Goal: Find specific page/section: Find specific page/section

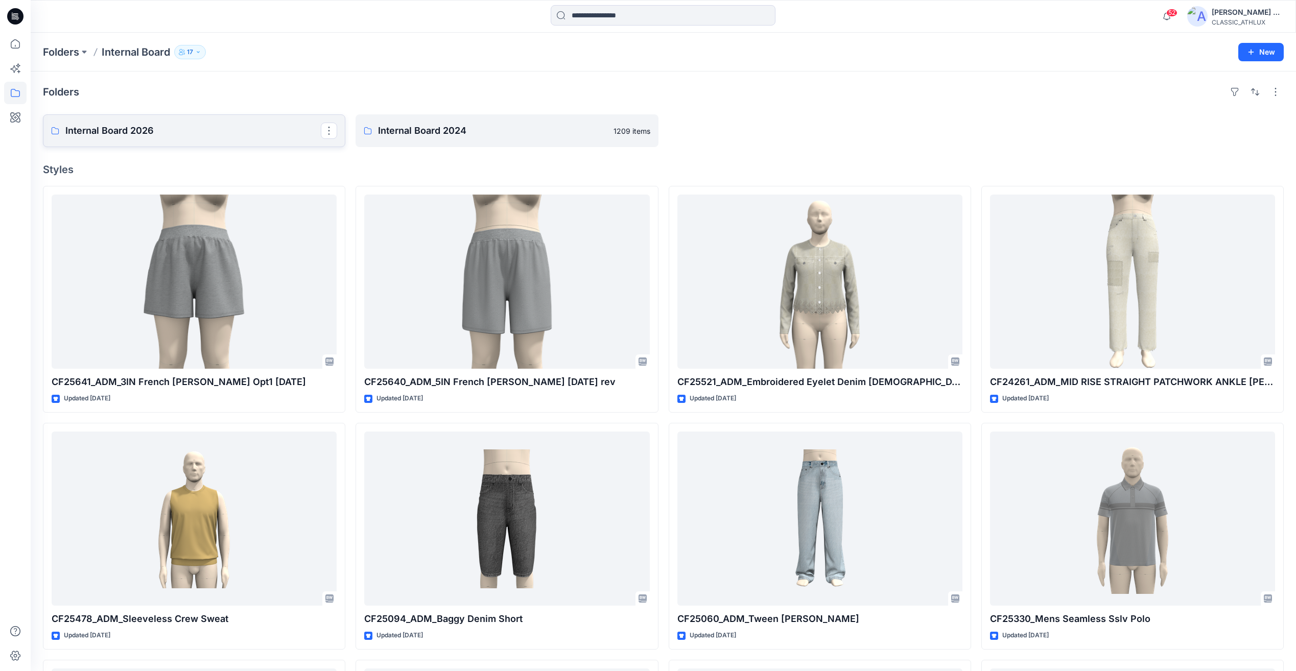
click at [102, 136] on p "Internal Board 2026" at bounding box center [193, 131] width 256 height 14
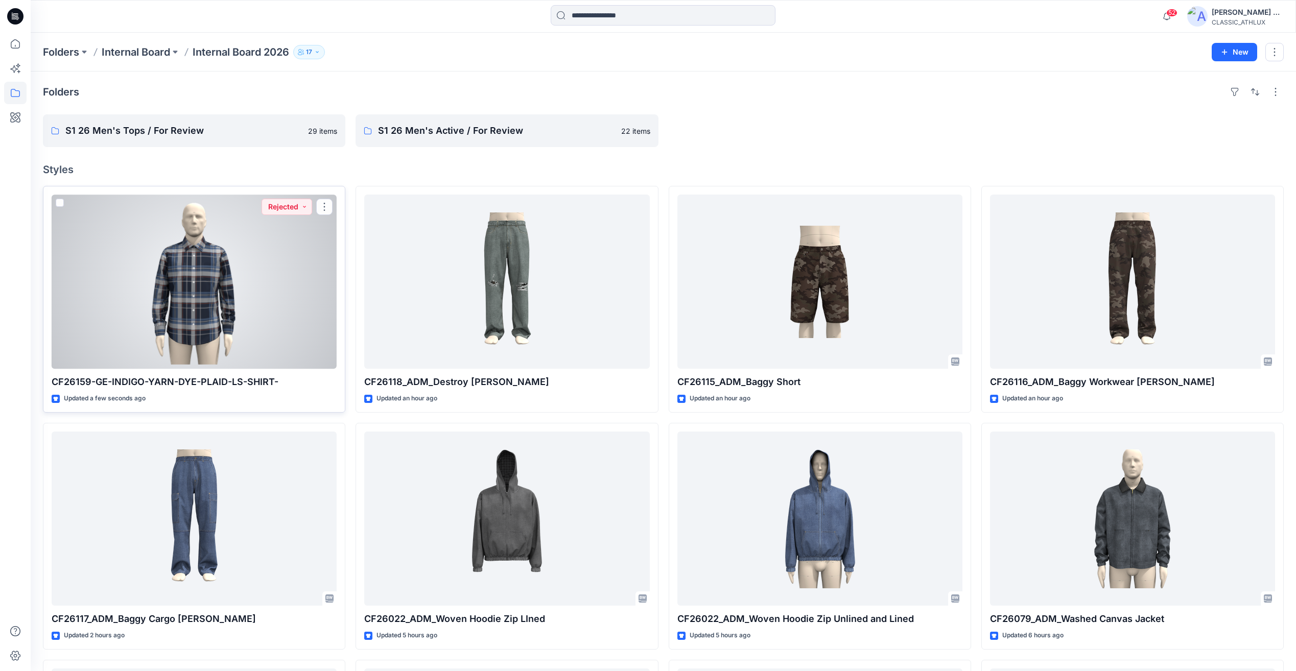
click at [227, 294] on div at bounding box center [194, 282] width 285 height 174
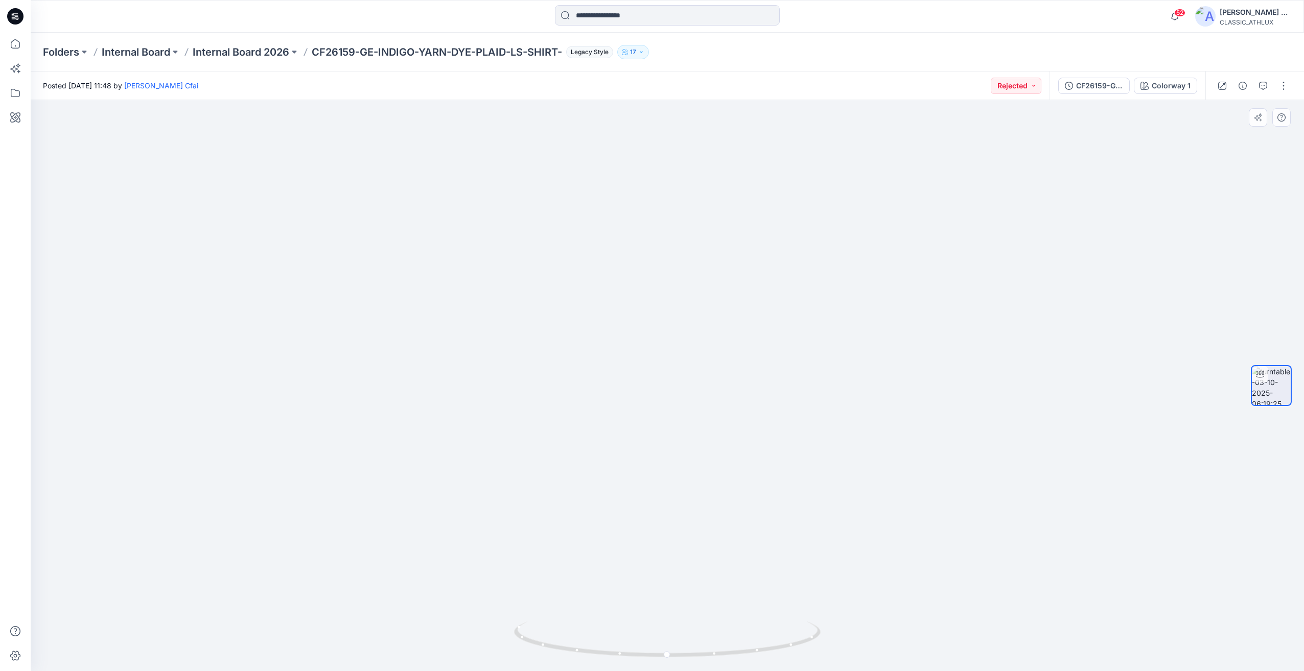
drag, startPoint x: 771, startPoint y: 369, endPoint x: 686, endPoint y: 379, distance: 85.9
click at [686, 379] on img at bounding box center [667, 358] width 523 height 627
drag, startPoint x: 615, startPoint y: 473, endPoint x: 739, endPoint y: 476, distance: 124.2
click at [739, 476] on img at bounding box center [667, 360] width 523 height 624
drag, startPoint x: 734, startPoint y: 653, endPoint x: 724, endPoint y: 646, distance: 12.2
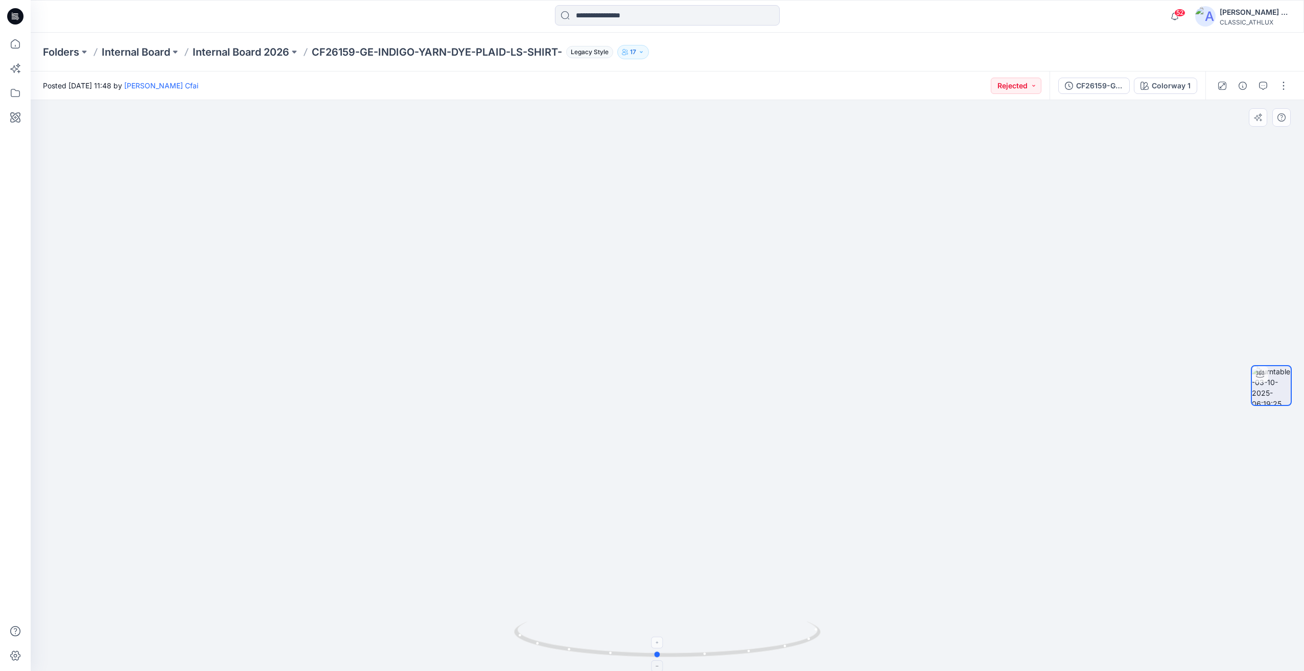
click at [724, 646] on icon at bounding box center [668, 641] width 309 height 38
drag, startPoint x: 923, startPoint y: 563, endPoint x: 986, endPoint y: 569, distance: 63.2
click at [986, 569] on div at bounding box center [667, 385] width 1273 height 571
drag, startPoint x: 838, startPoint y: 636, endPoint x: 742, endPoint y: 630, distance: 96.3
click at [742, 630] on div at bounding box center [667, 385] width 1273 height 571
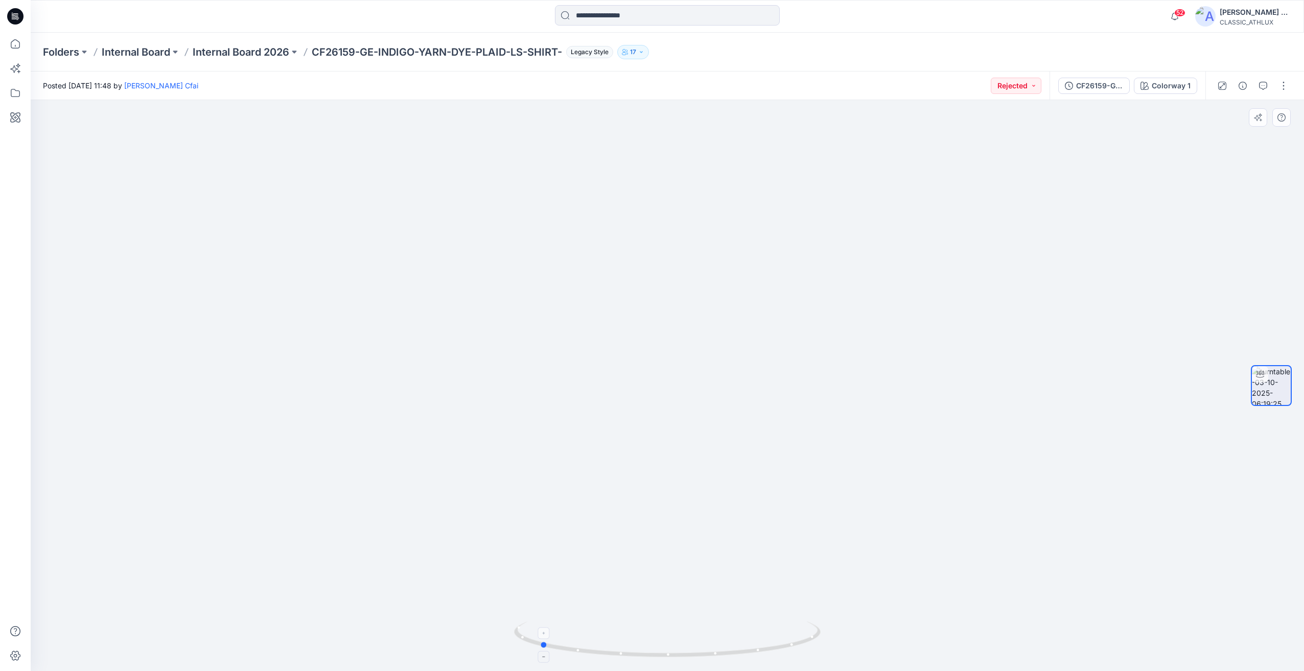
drag, startPoint x: 774, startPoint y: 648, endPoint x: 657, endPoint y: 639, distance: 117.4
click at [657, 639] on icon at bounding box center [668, 641] width 309 height 38
drag, startPoint x: 946, startPoint y: 590, endPoint x: 751, endPoint y: 603, distance: 195.6
click at [872, 598] on div at bounding box center [667, 385] width 1273 height 571
drag, startPoint x: 749, startPoint y: 603, endPoint x: 674, endPoint y: 656, distance: 92.0
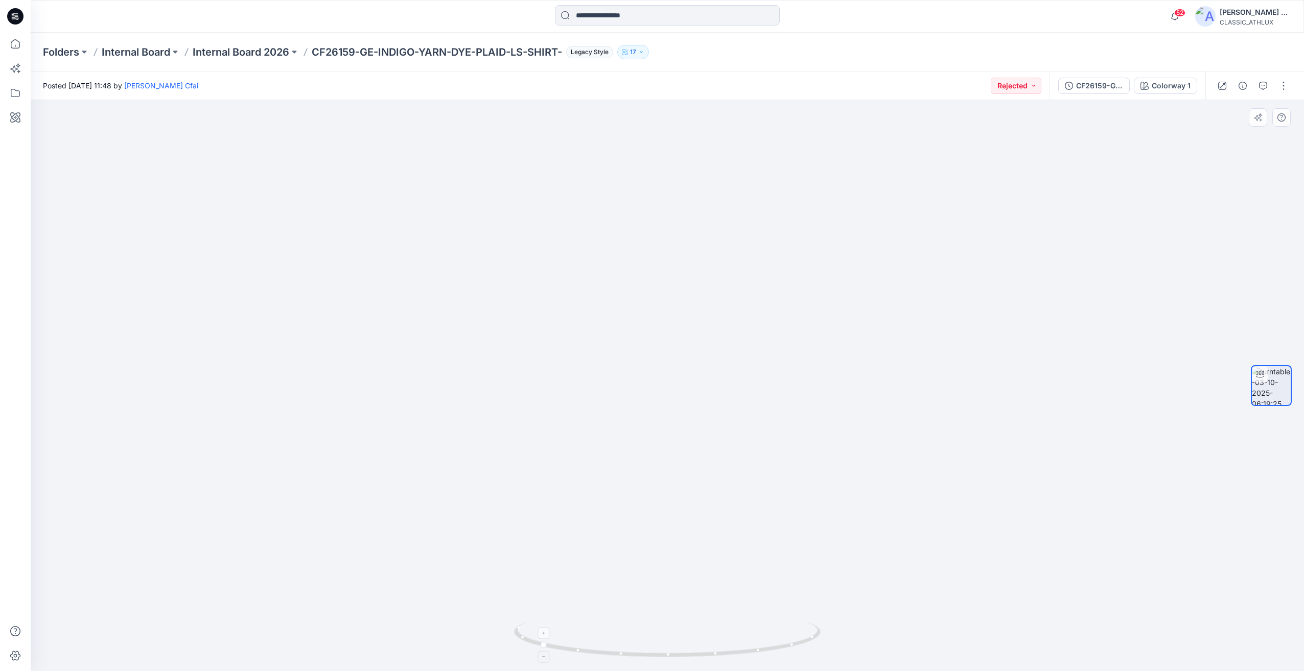
click at [882, 614] on img at bounding box center [667, 376] width 491 height 592
drag, startPoint x: 669, startPoint y: 653, endPoint x: 822, endPoint y: 656, distance: 152.3
click at [822, 656] on icon at bounding box center [668, 641] width 309 height 38
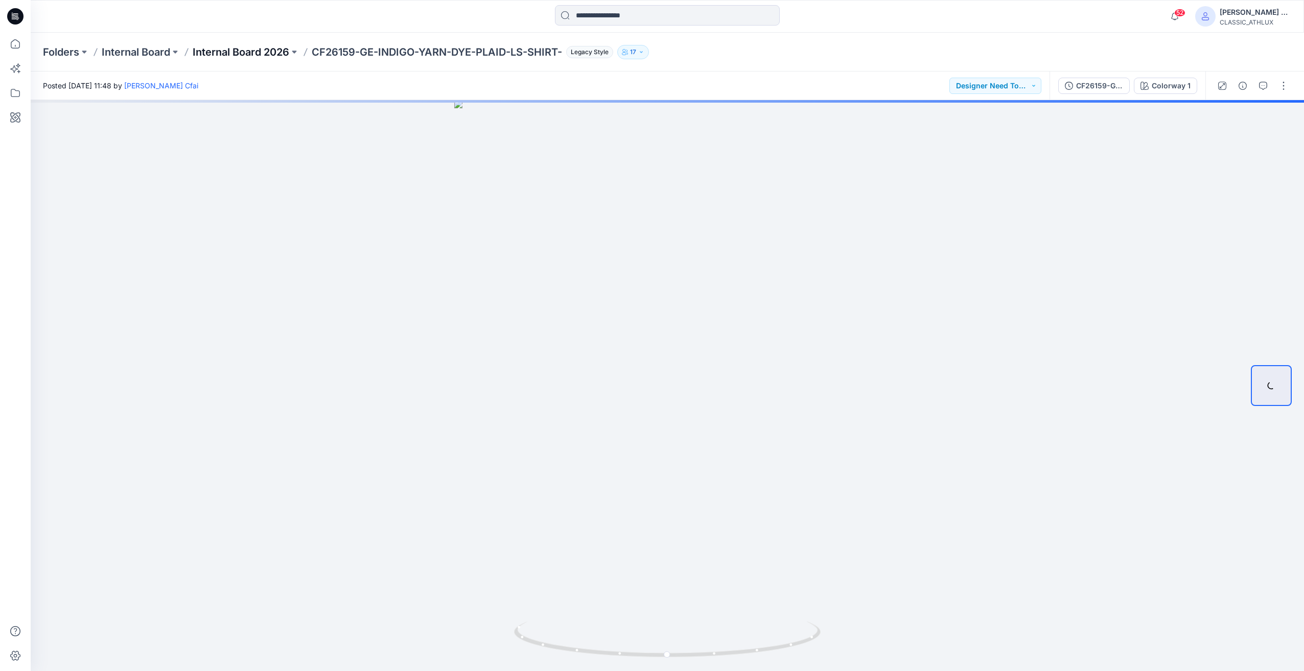
click at [262, 54] on p "Internal Board 2026" at bounding box center [241, 52] width 97 height 14
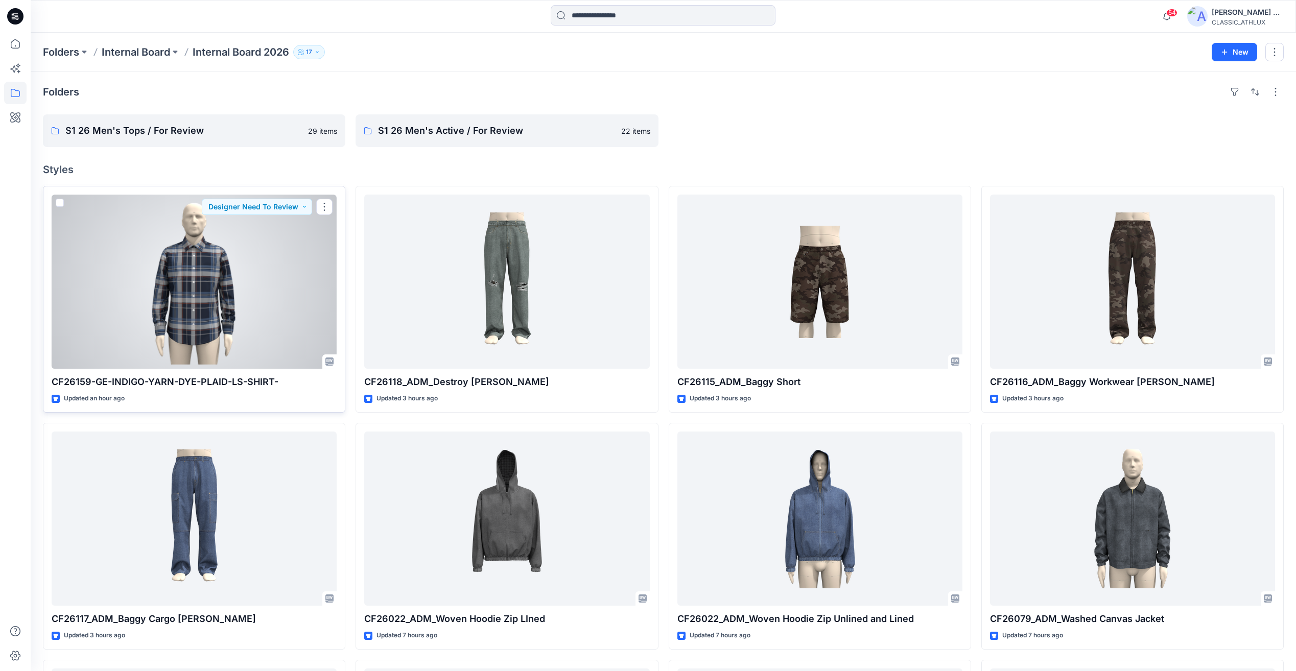
click at [210, 314] on div at bounding box center [194, 282] width 285 height 174
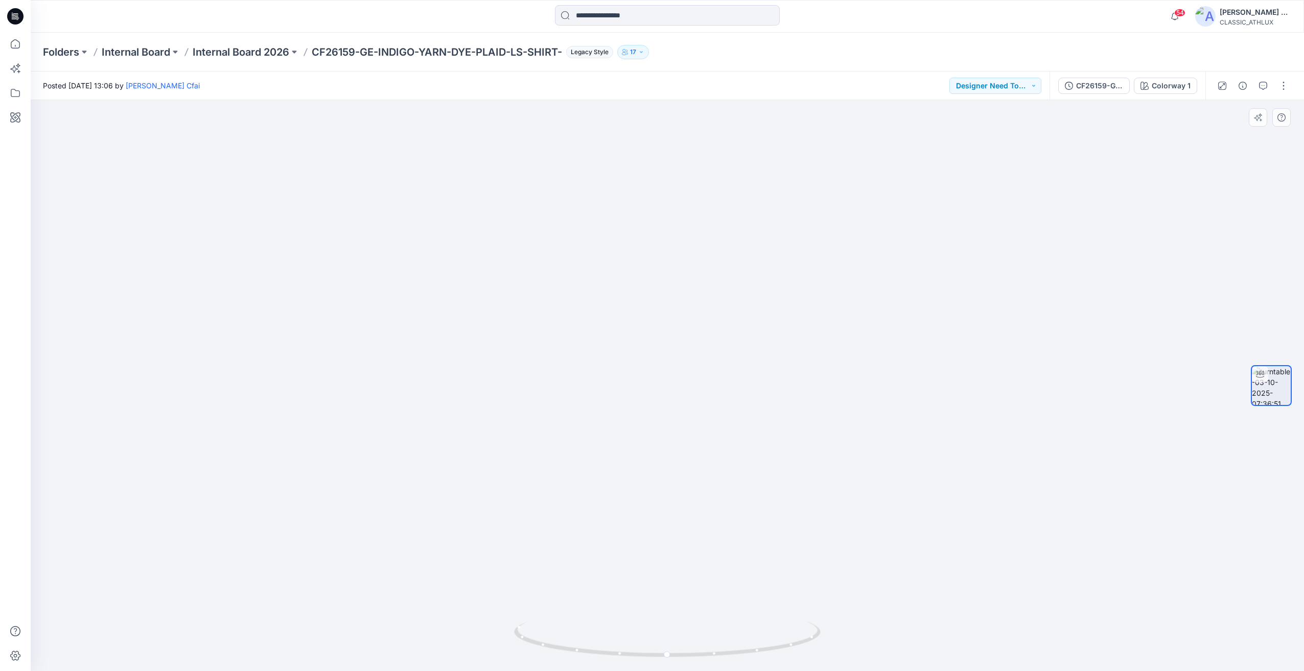
drag, startPoint x: 961, startPoint y: 472, endPoint x: 804, endPoint y: 473, distance: 156.4
click at [798, 472] on div at bounding box center [667, 385] width 1273 height 571
drag, startPoint x: 897, startPoint y: 493, endPoint x: 619, endPoint y: 493, distance: 278.0
click at [619, 495] on img at bounding box center [667, 355] width 523 height 634
drag, startPoint x: 906, startPoint y: 504, endPoint x: 719, endPoint y: 509, distance: 186.6
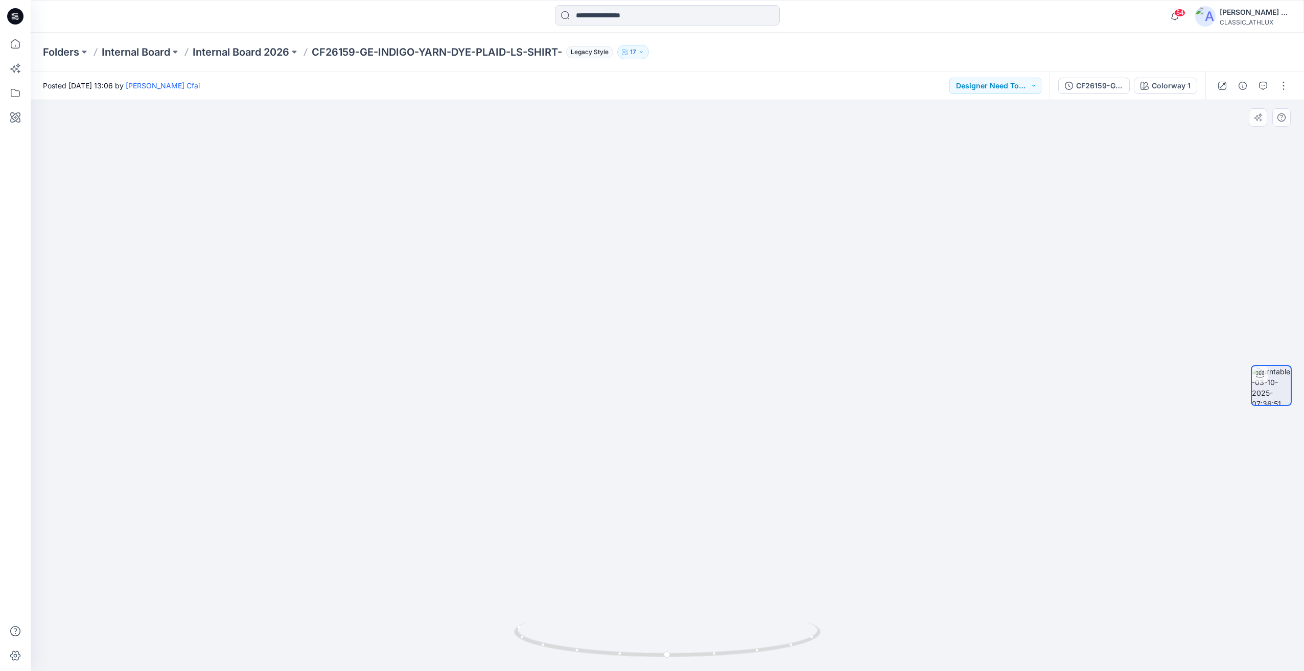
click at [719, 509] on img at bounding box center [667, 366] width 491 height 609
drag, startPoint x: 822, startPoint y: 551, endPoint x: 679, endPoint y: 607, distance: 153.5
click at [664, 569] on img at bounding box center [667, 372] width 491 height 597
drag, startPoint x: 705, startPoint y: 647, endPoint x: 631, endPoint y: 645, distance: 74.1
click at [625, 651] on icon at bounding box center [668, 641] width 309 height 38
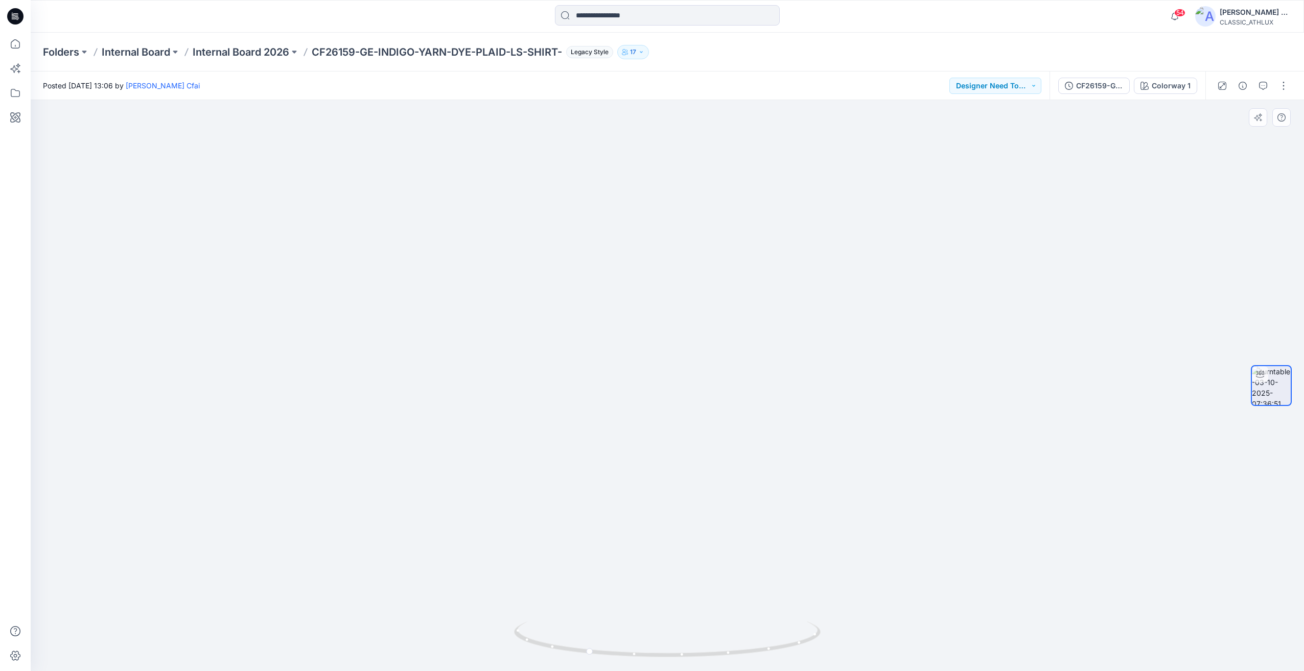
drag, startPoint x: 799, startPoint y: 559, endPoint x: 875, endPoint y: 337, distance: 235.0
click at [692, 558] on img at bounding box center [667, 371] width 523 height 599
click at [258, 49] on p "Internal Board 2026" at bounding box center [241, 52] width 97 height 14
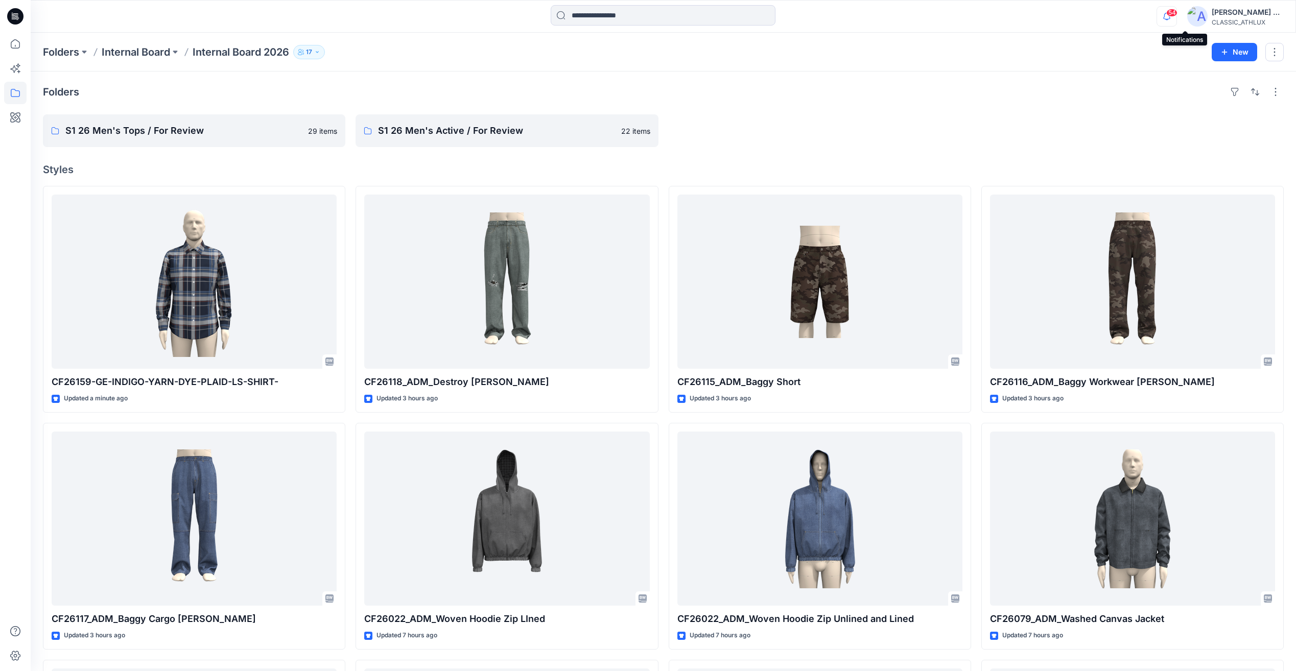
click at [1177, 20] on icon "button" at bounding box center [1166, 16] width 19 height 20
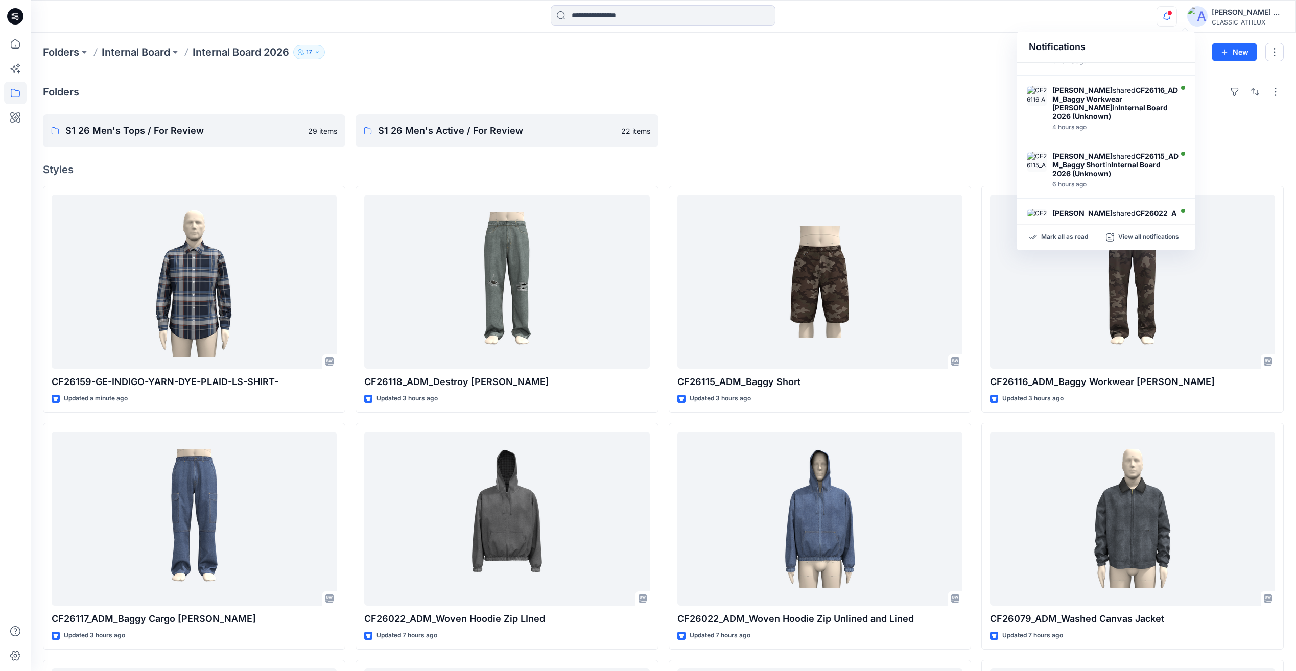
scroll to position [383, 0]
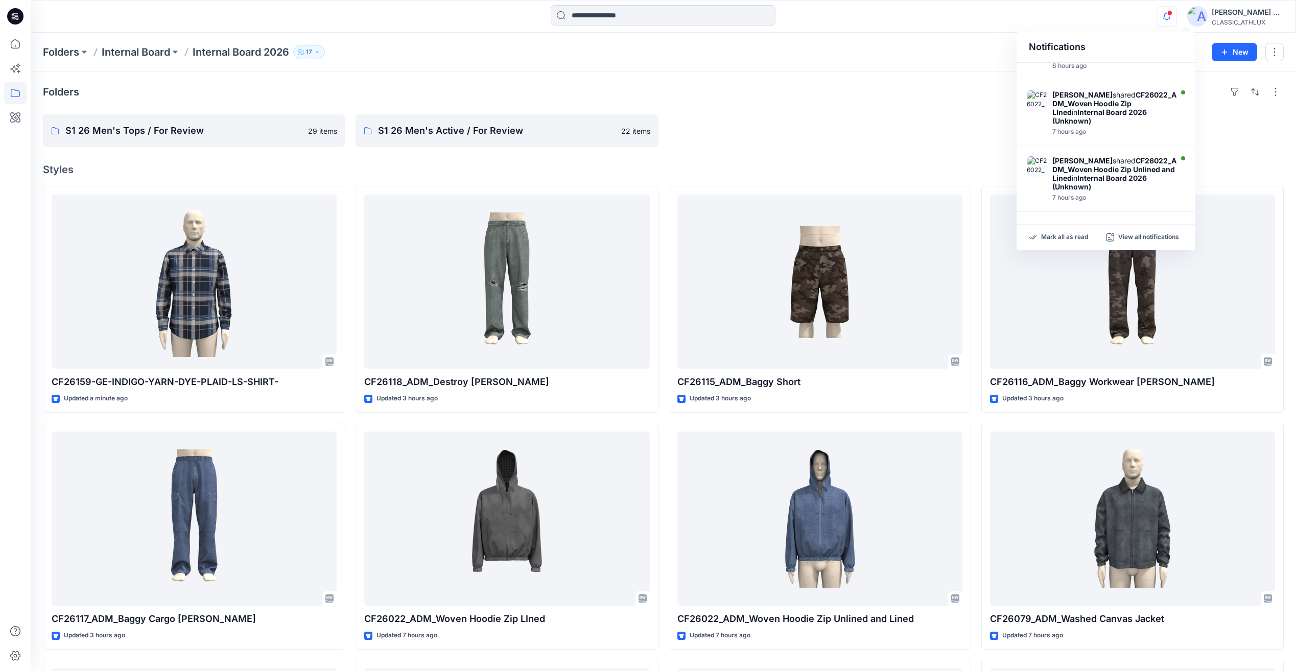
click at [809, 134] on div at bounding box center [820, 130] width 303 height 33
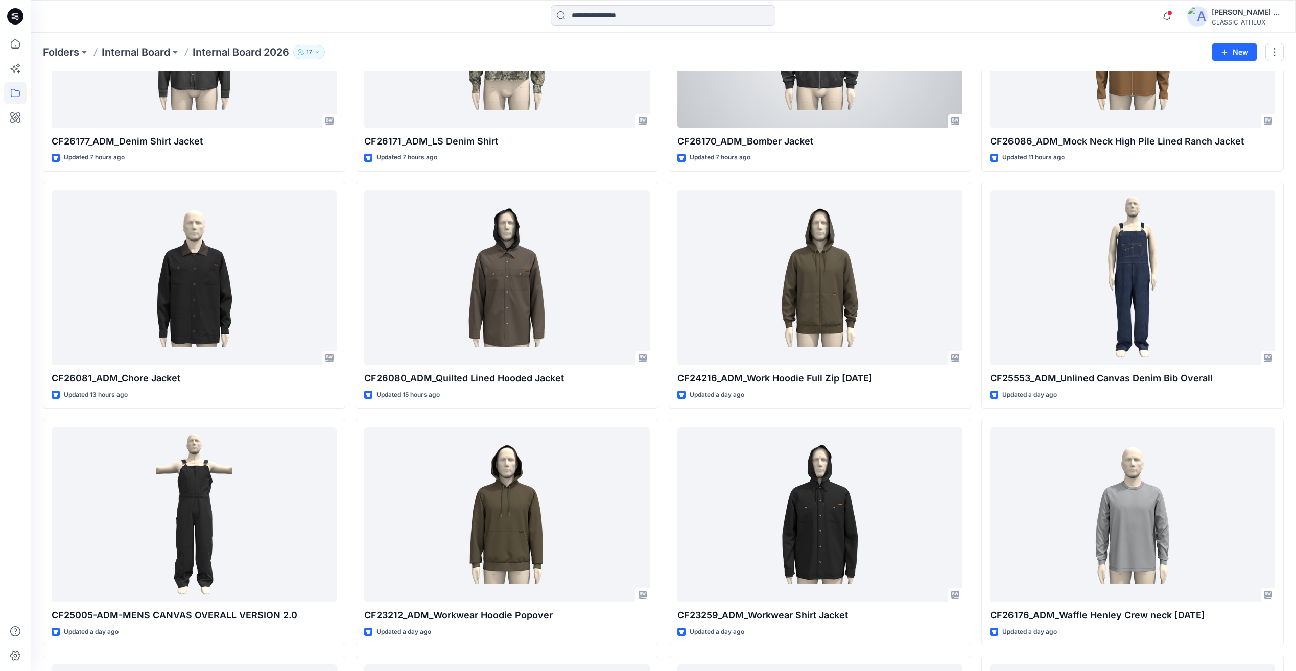
scroll to position [869, 0]
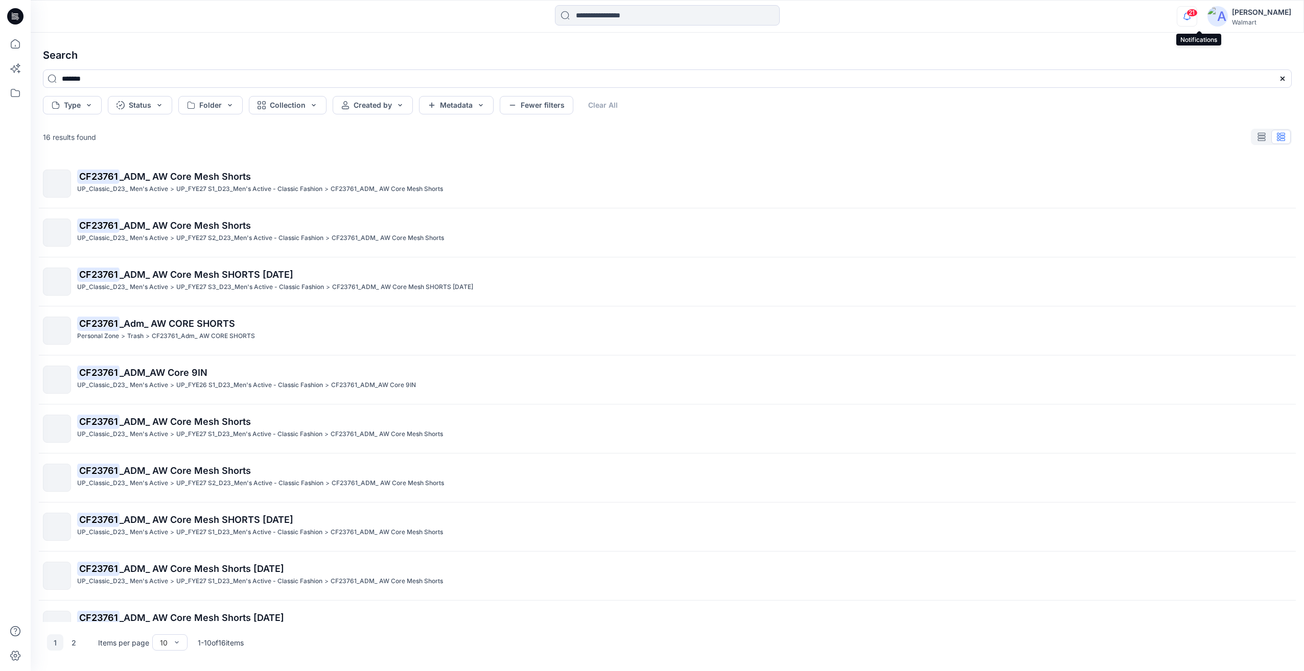
click at [1198, 16] on span "21" at bounding box center [1192, 13] width 11 height 8
